Goal: Communication & Community: Participate in discussion

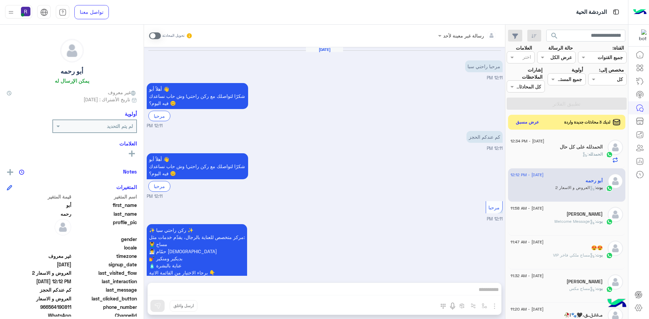
scroll to position [113, 0]
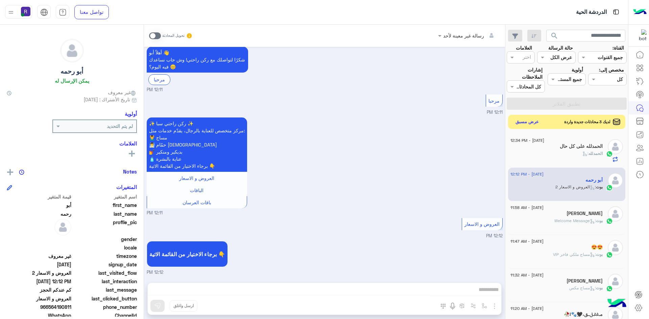
click at [533, 125] on button "عرض مسبق" at bounding box center [527, 122] width 28 height 9
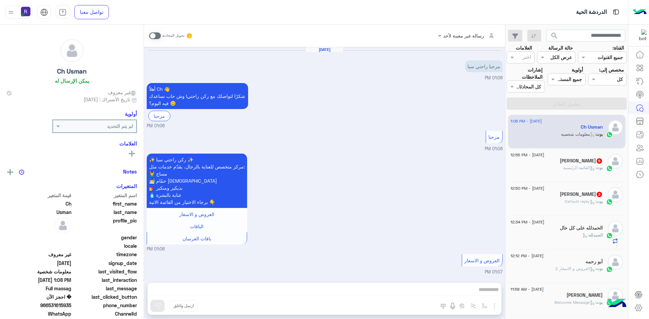
scroll to position [648, 0]
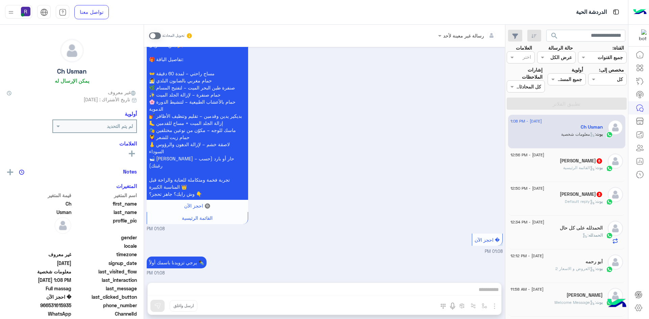
click at [556, 167] on div "بوت : القائمة الرئيسية" at bounding box center [556, 171] width 92 height 12
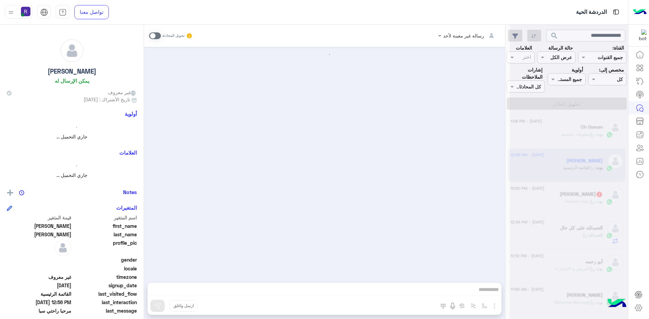
scroll to position [292, 0]
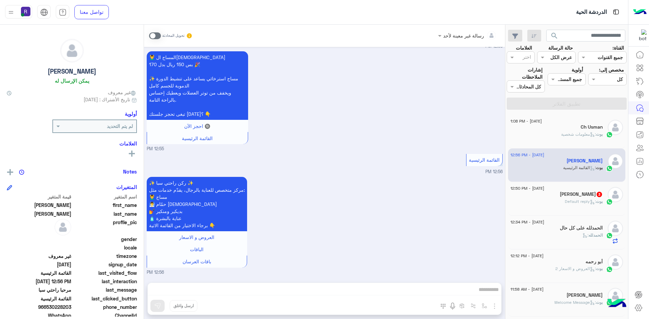
click at [565, 199] on span "[PERSON_NAME] : Default reply" at bounding box center [584, 201] width 38 height 5
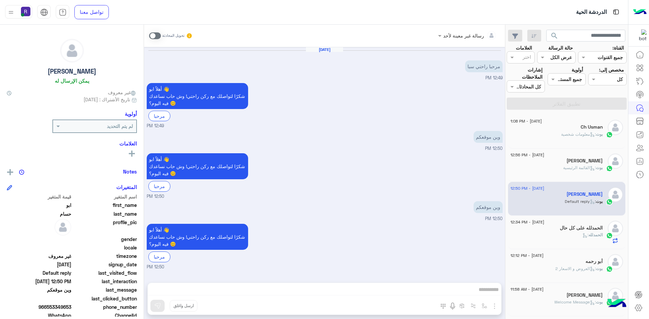
click at [156, 36] on span at bounding box center [155, 35] width 12 height 7
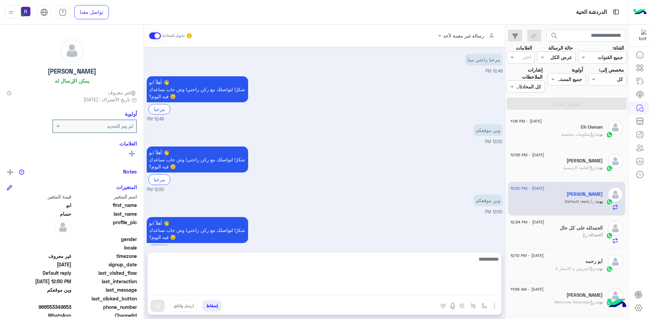
click at [406, 289] on textarea at bounding box center [324, 275] width 353 height 41
type textarea "**********"
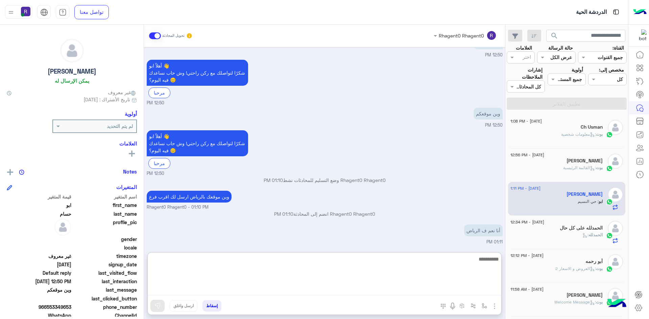
scroll to position [116, 0]
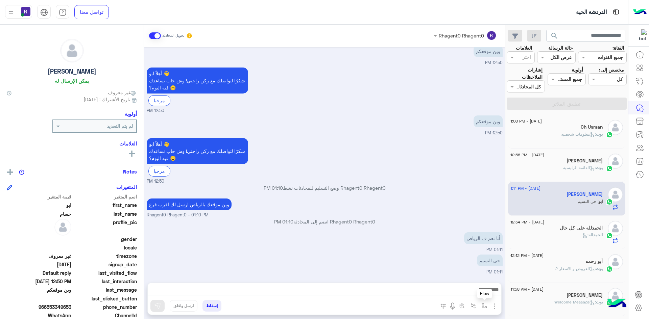
click at [483, 307] on img "button" at bounding box center [483, 305] width 5 height 5
click at [480, 289] on input "text" at bounding box center [464, 292] width 46 height 8
type input "**"
click at [463, 281] on div "الجنادرية" at bounding box center [465, 279] width 50 height 13
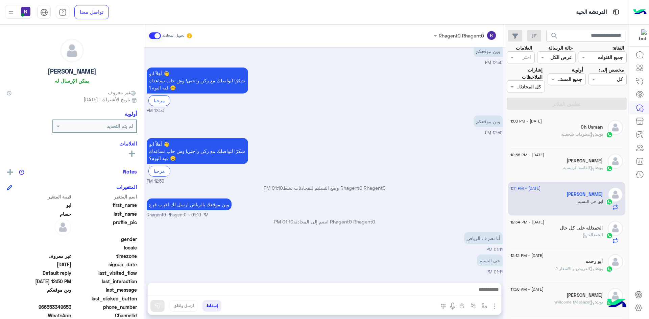
type textarea "*********"
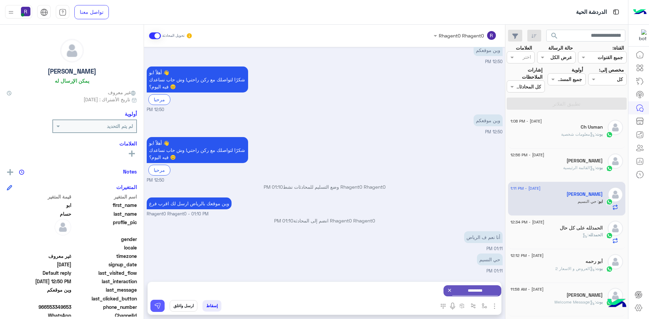
click at [156, 304] on img at bounding box center [157, 306] width 7 height 7
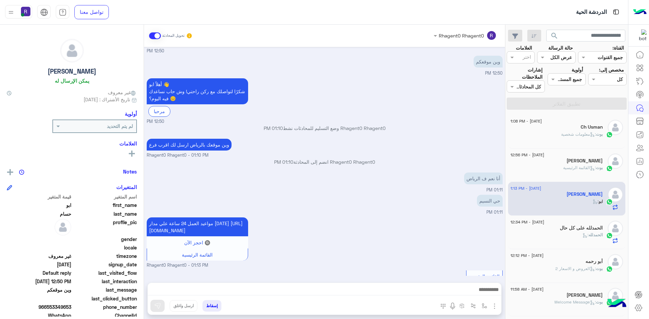
scroll to position [169, 0]
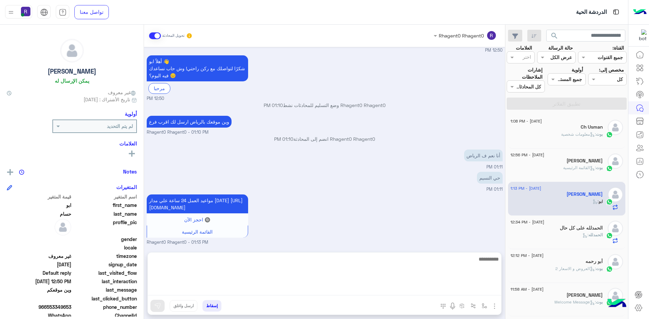
click at [397, 292] on textarea at bounding box center [324, 275] width 353 height 41
type textarea "**********"
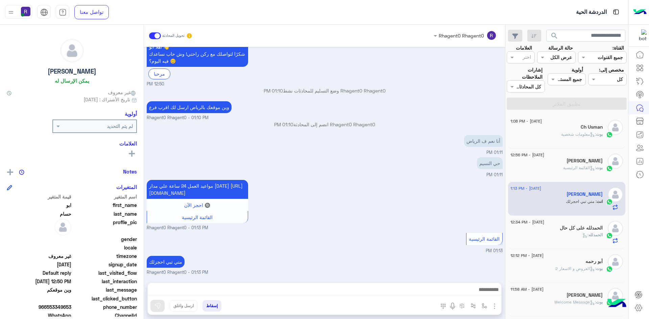
click at [152, 36] on span at bounding box center [155, 35] width 12 height 7
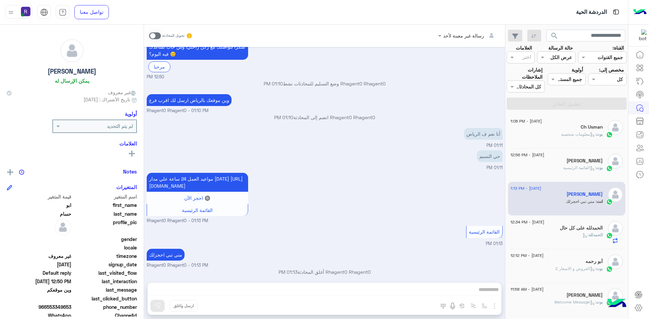
scroll to position [202, 0]
